Goal: Navigation & Orientation: Find specific page/section

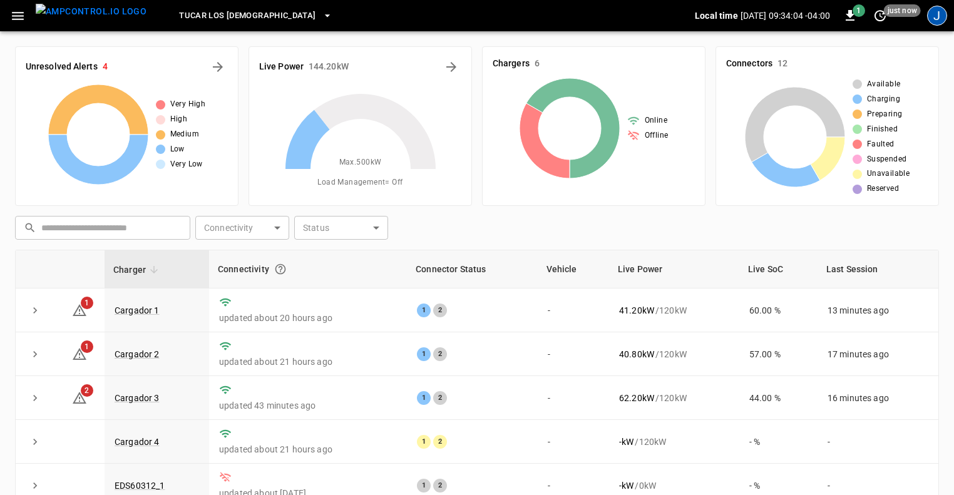
click at [939, 16] on div "J" at bounding box center [937, 16] width 20 height 20
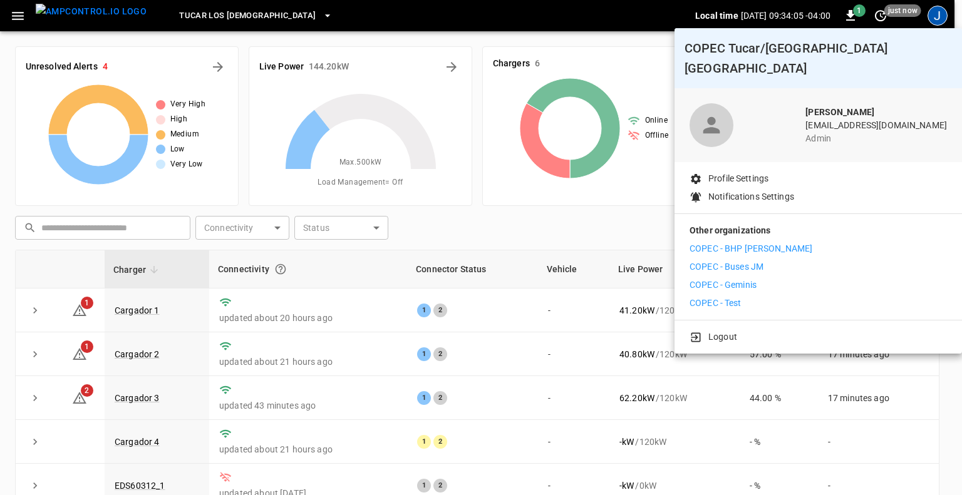
click at [741, 279] on p "COPEC - Geminis" at bounding box center [722, 285] width 67 height 13
